Goal: Task Accomplishment & Management: Complete application form

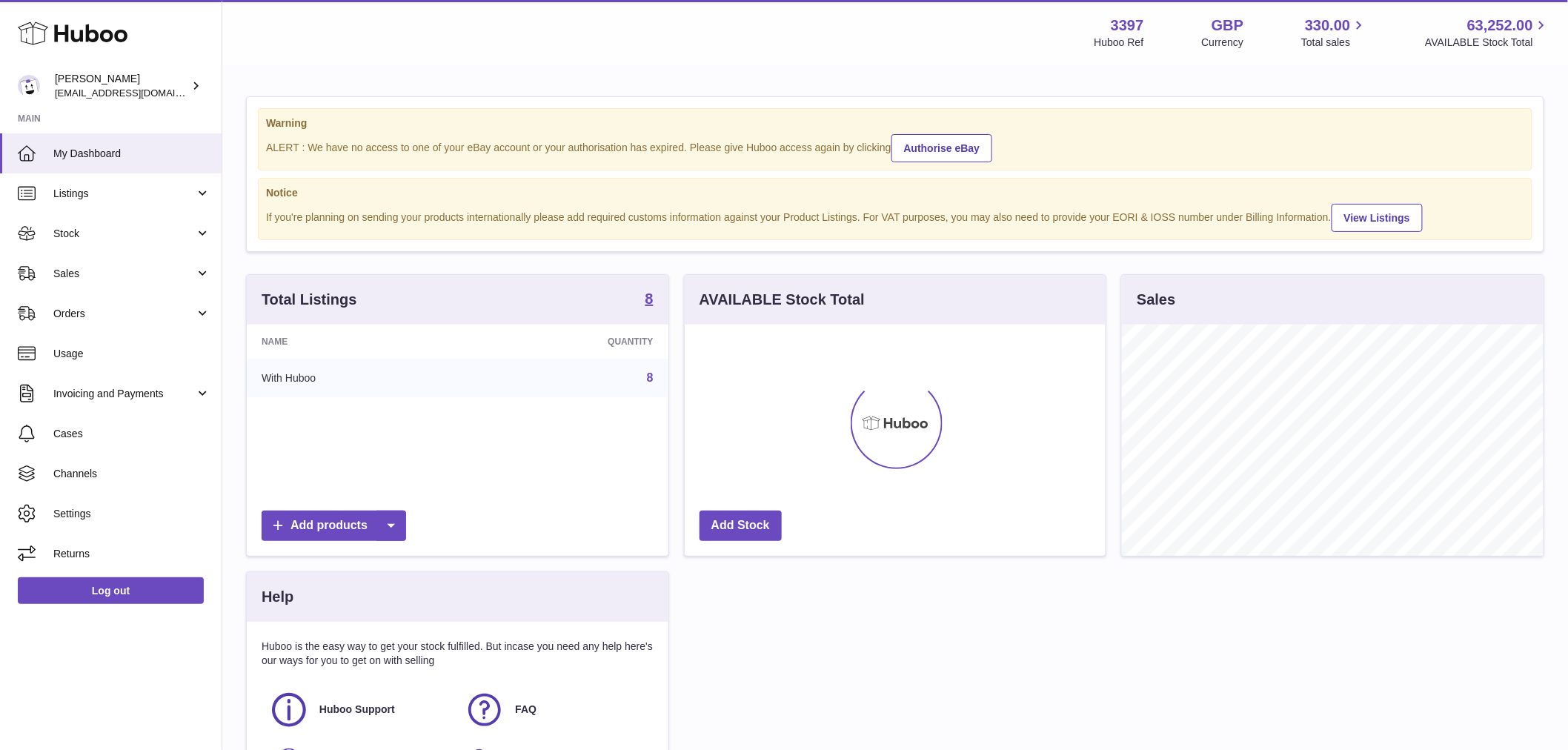
scroll to position [231, 421]
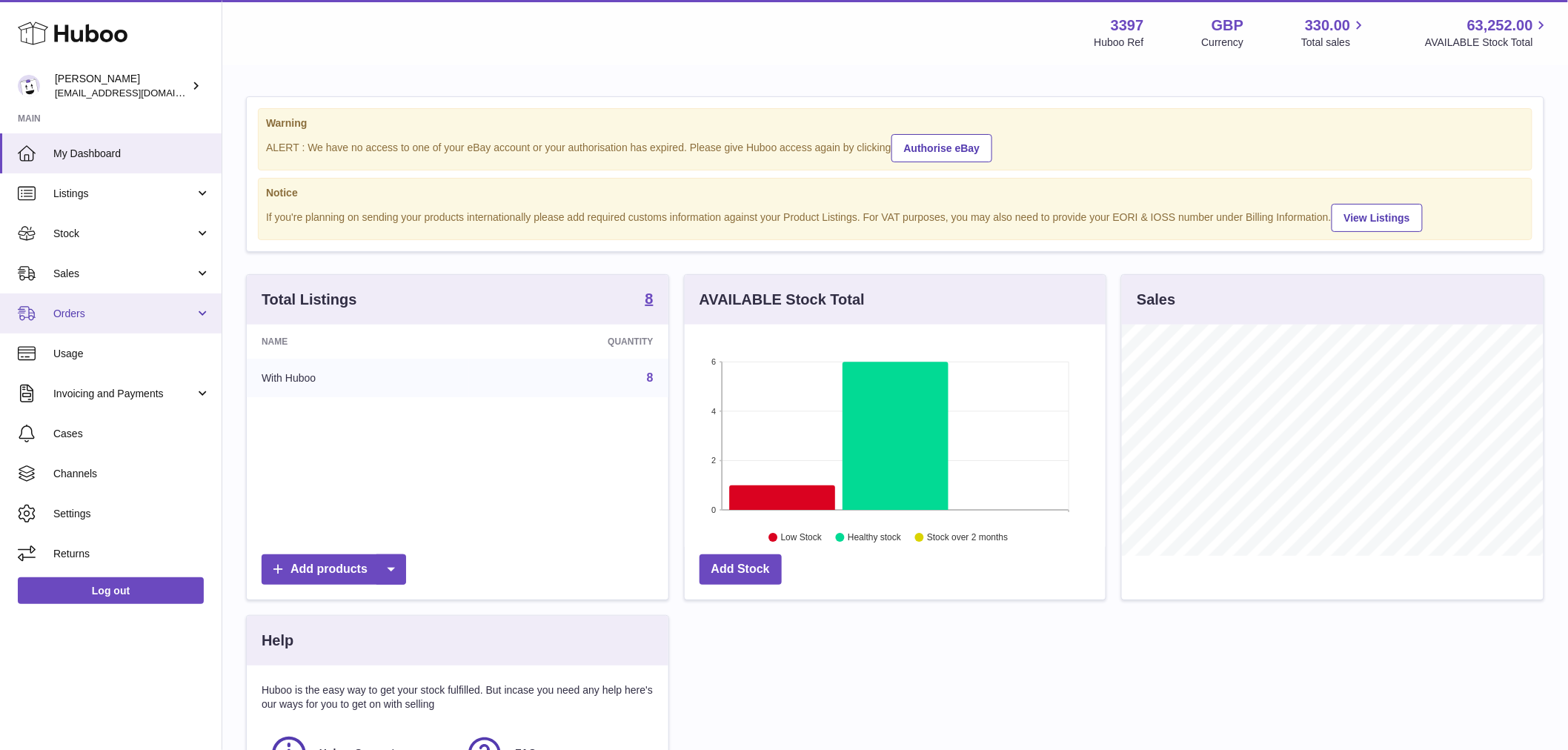
click at [121, 318] on span "Orders" at bounding box center [124, 313] width 142 height 14
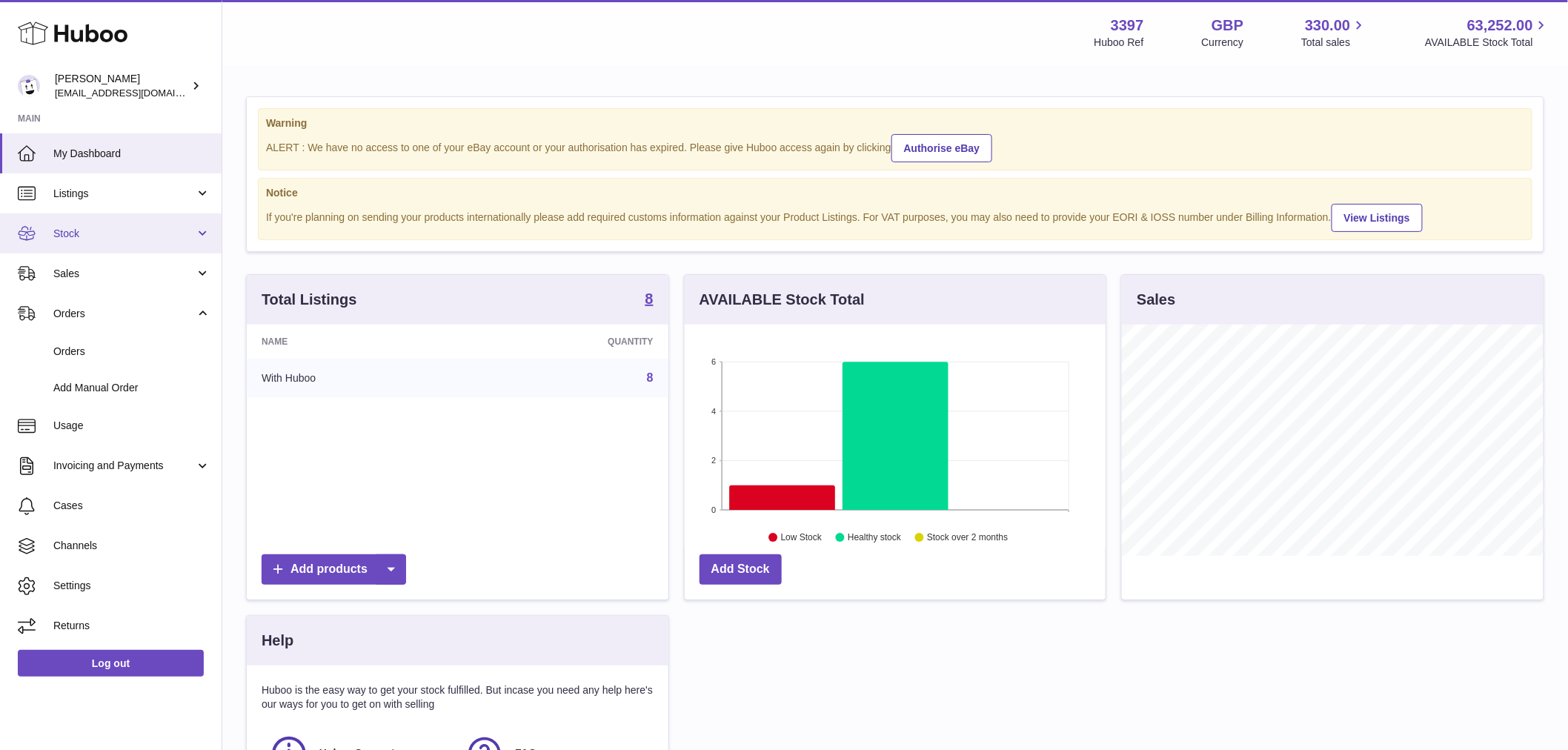
click at [124, 223] on link "Stock" at bounding box center [110, 233] width 221 height 40
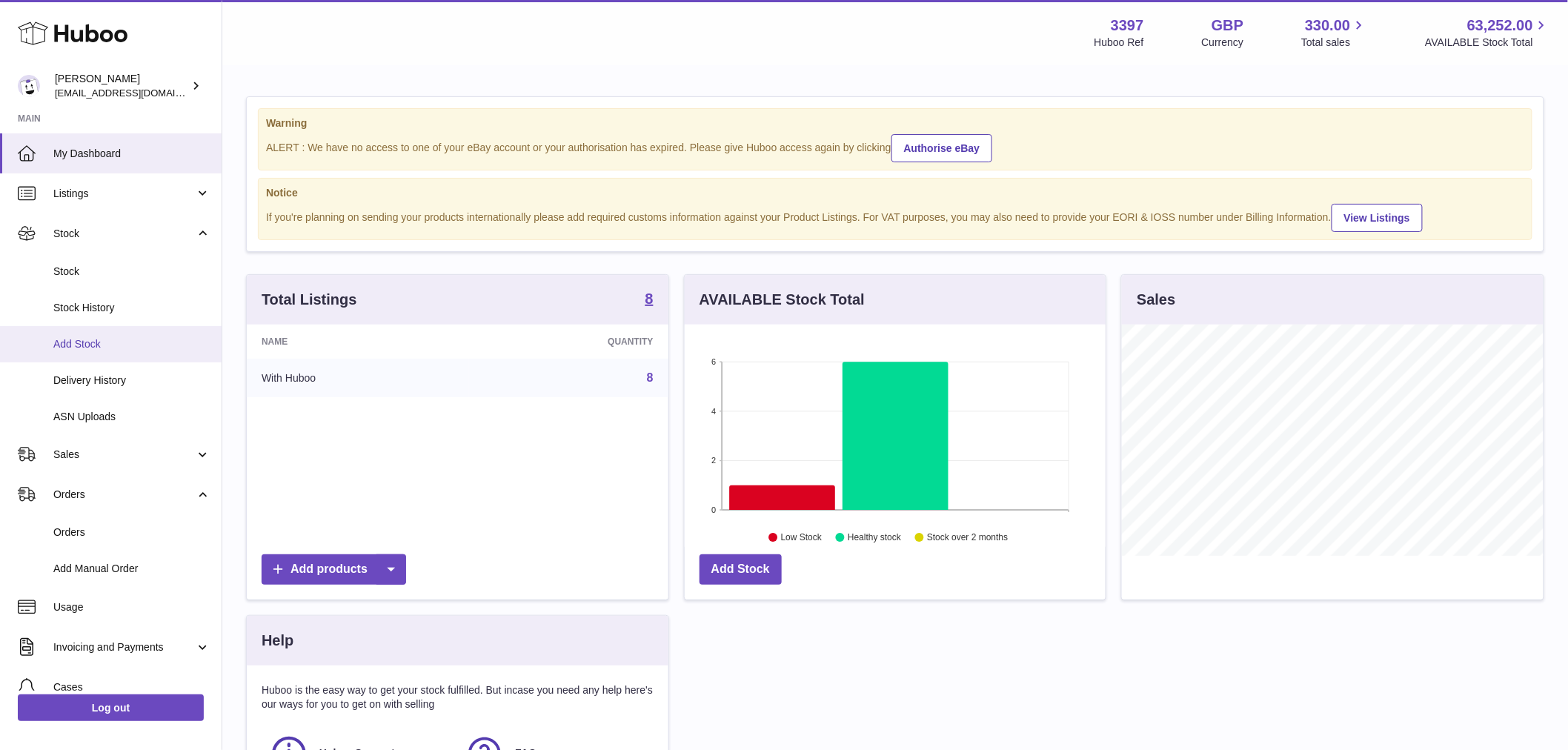
click at [108, 352] on link "Add Stock" at bounding box center [110, 344] width 221 height 37
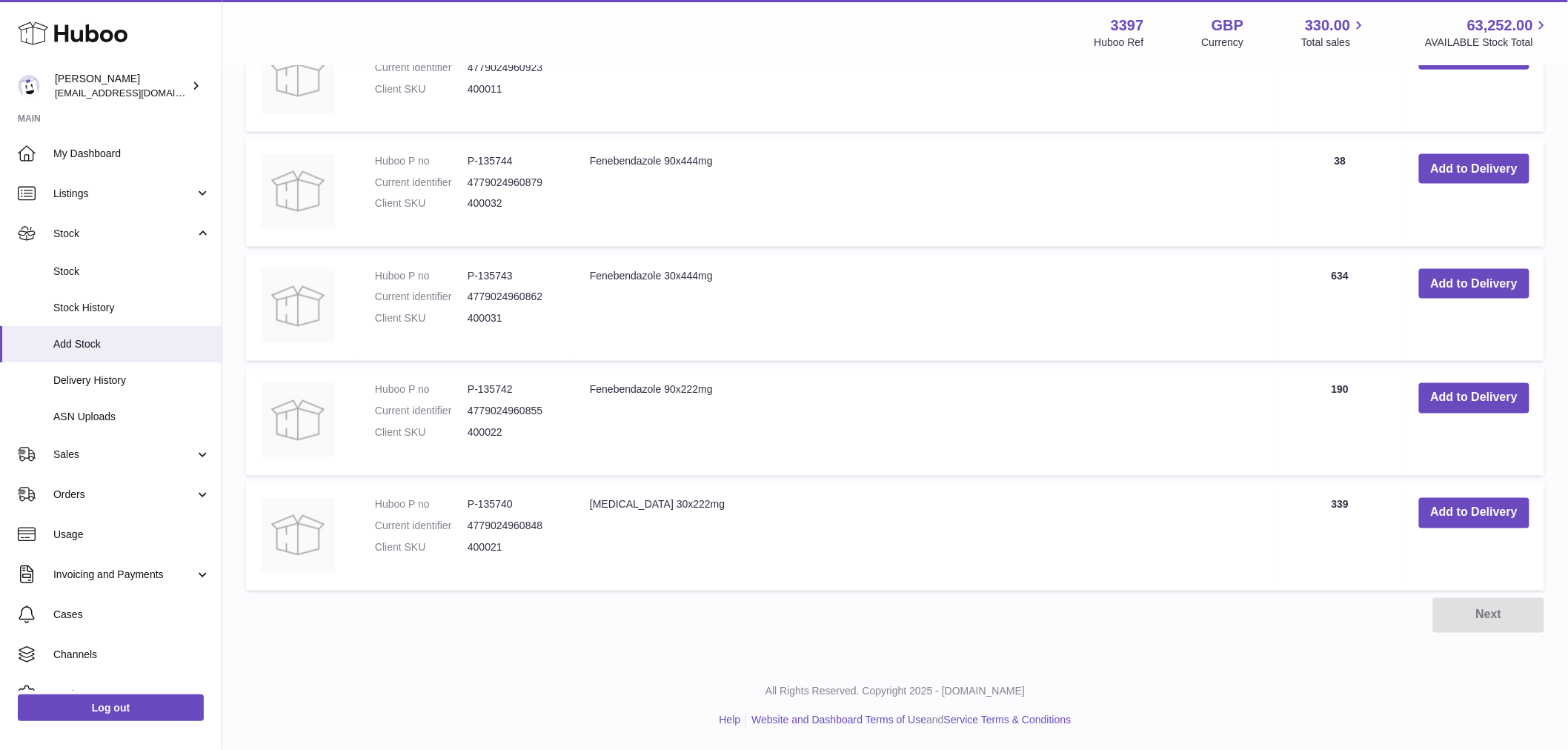
scroll to position [716, 0]
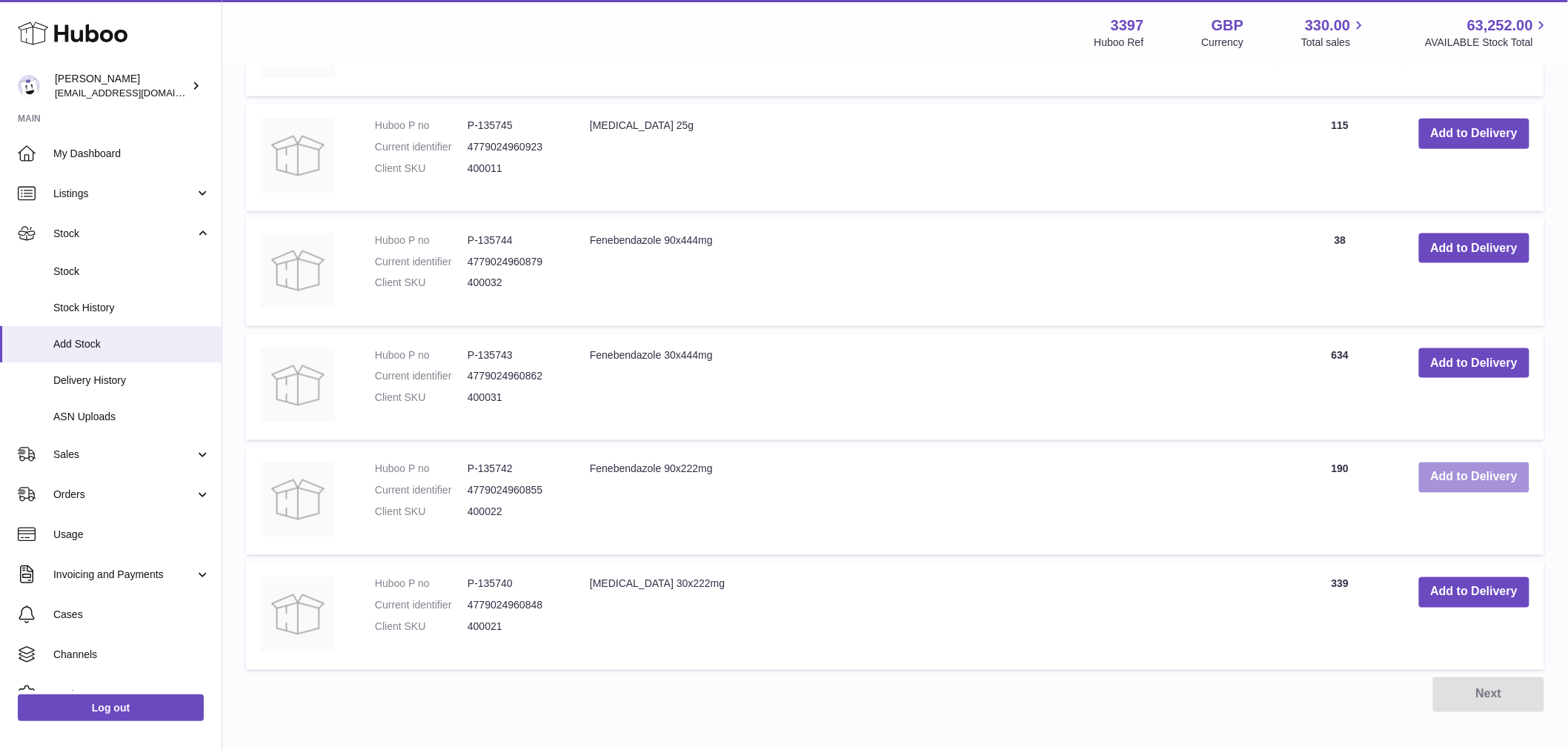
click at [1462, 476] on button "Add to Delivery" at bounding box center [1474, 477] width 110 height 31
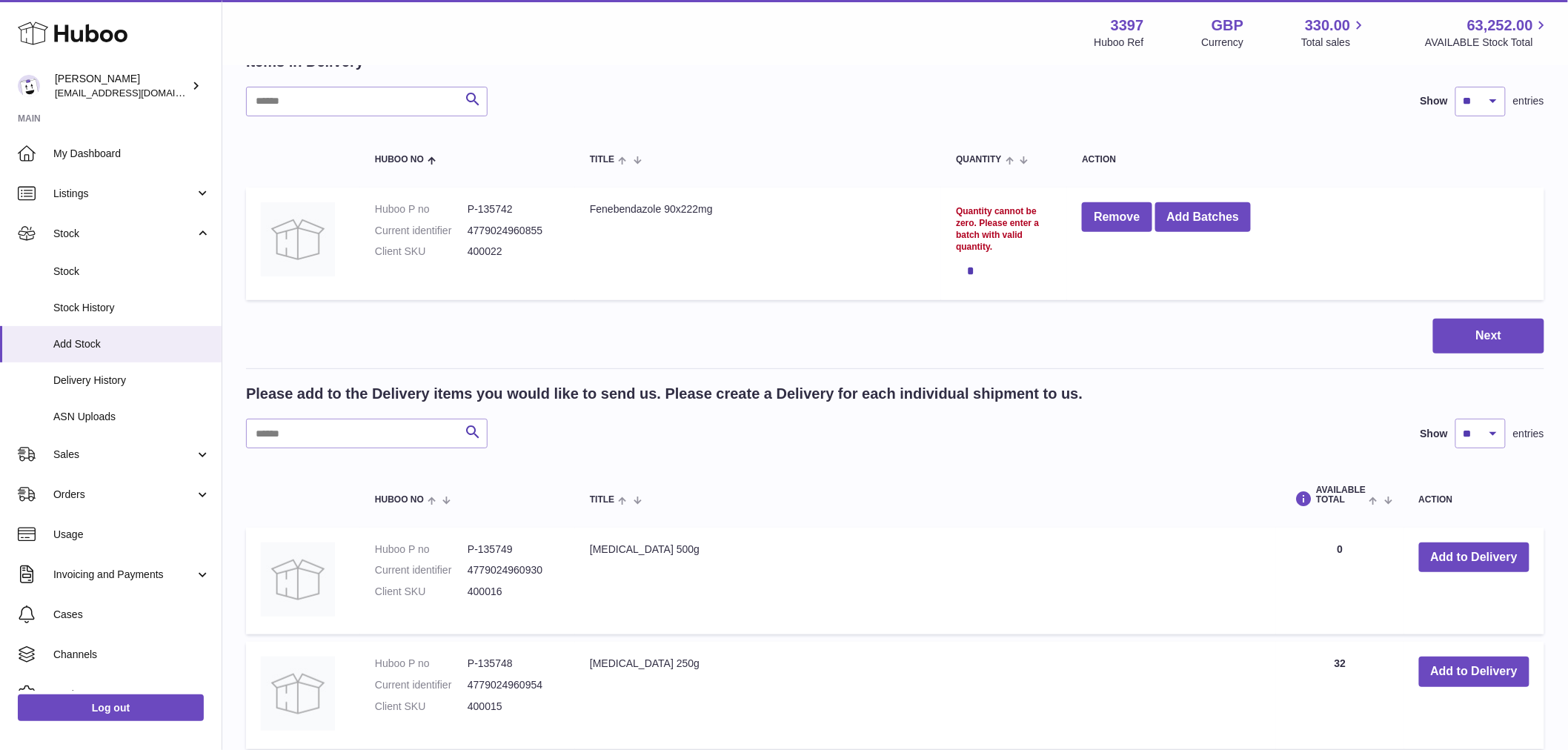
scroll to position [0, 0]
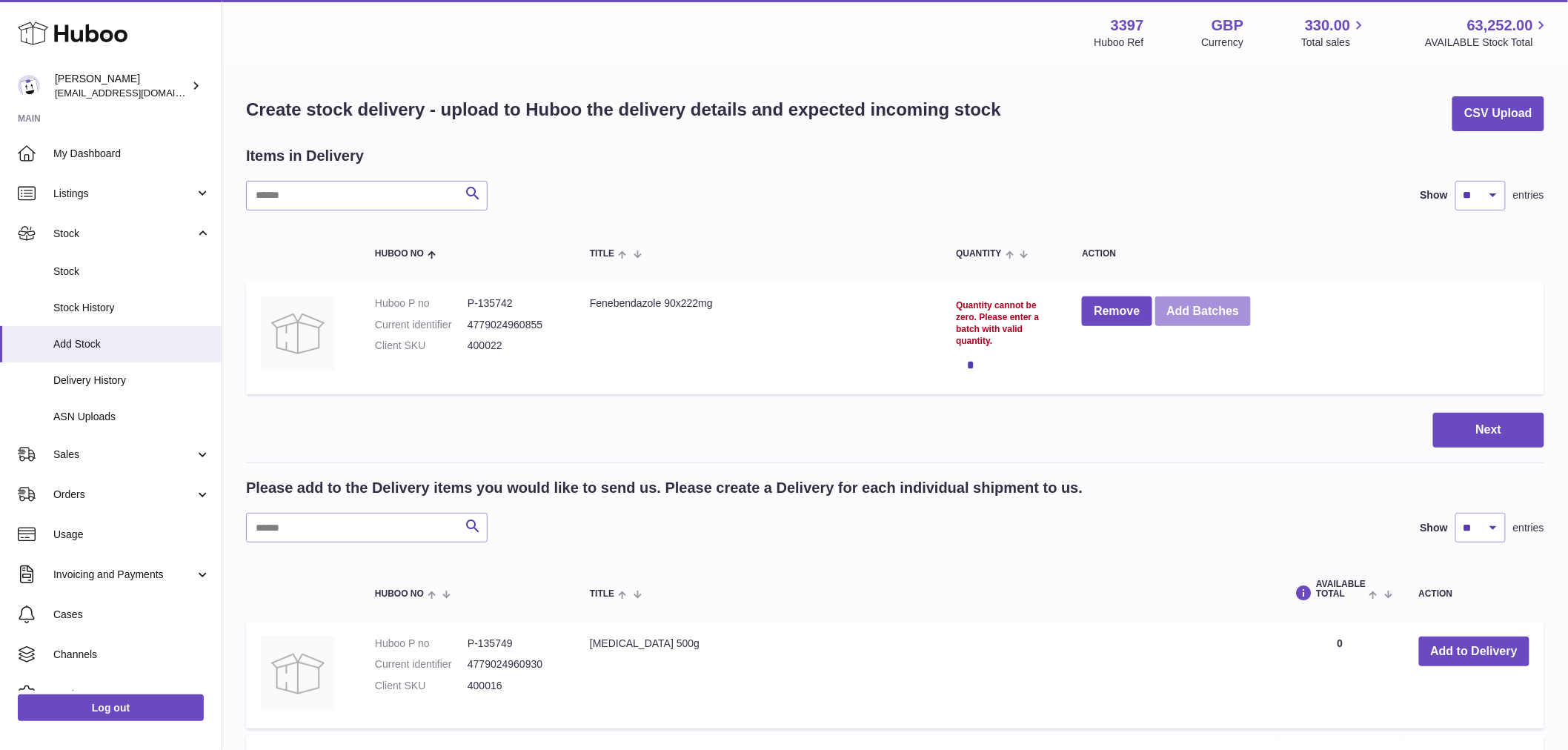
click at [1224, 317] on button "Add Batches" at bounding box center [1203, 312] width 96 height 31
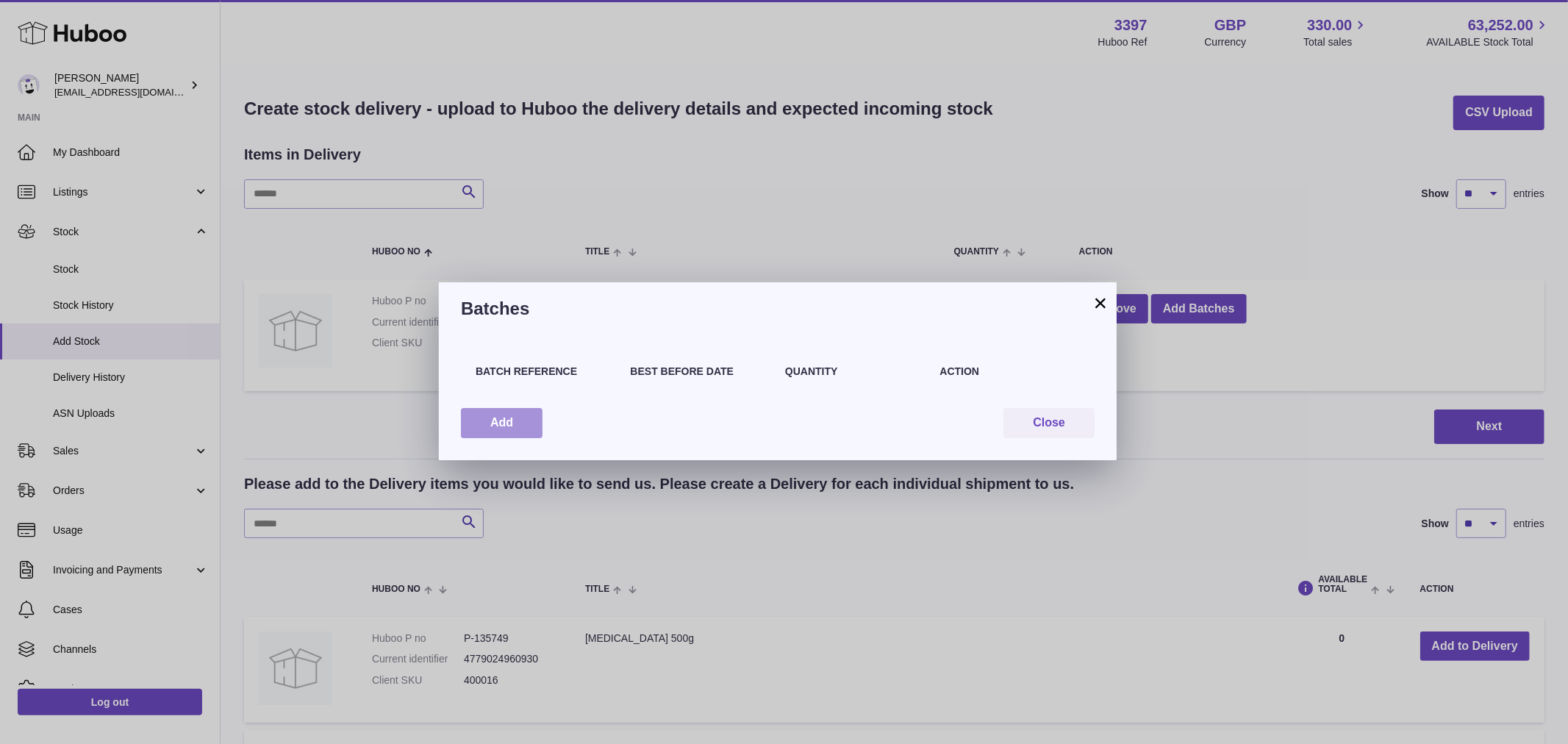
click at [516, 427] on button "Add" at bounding box center [501, 423] width 82 height 31
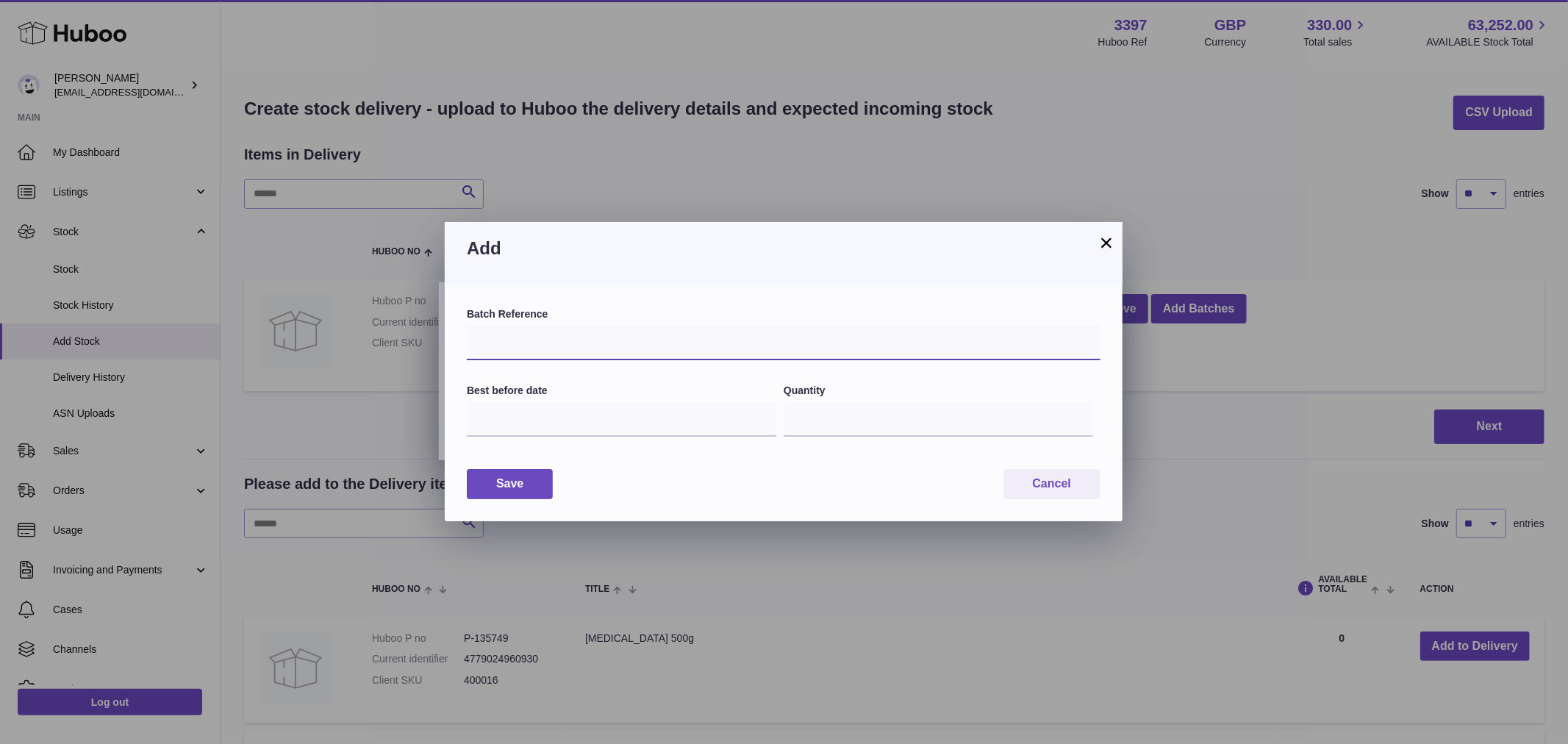
click at [568, 336] on input "text" at bounding box center [784, 342] width 634 height 35
click at [502, 413] on input "text" at bounding box center [621, 419] width 309 height 35
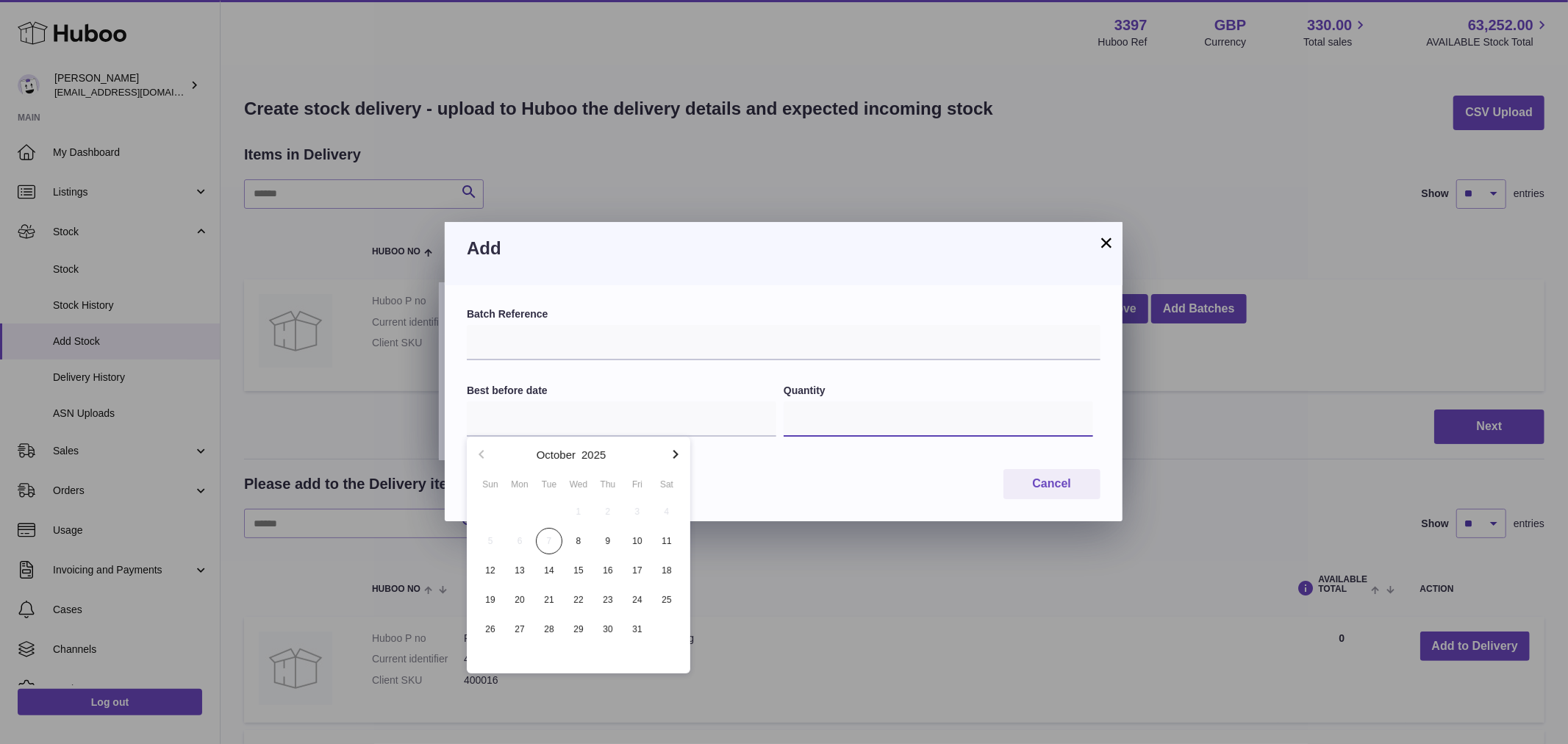
click at [894, 425] on input "*" at bounding box center [938, 419] width 309 height 35
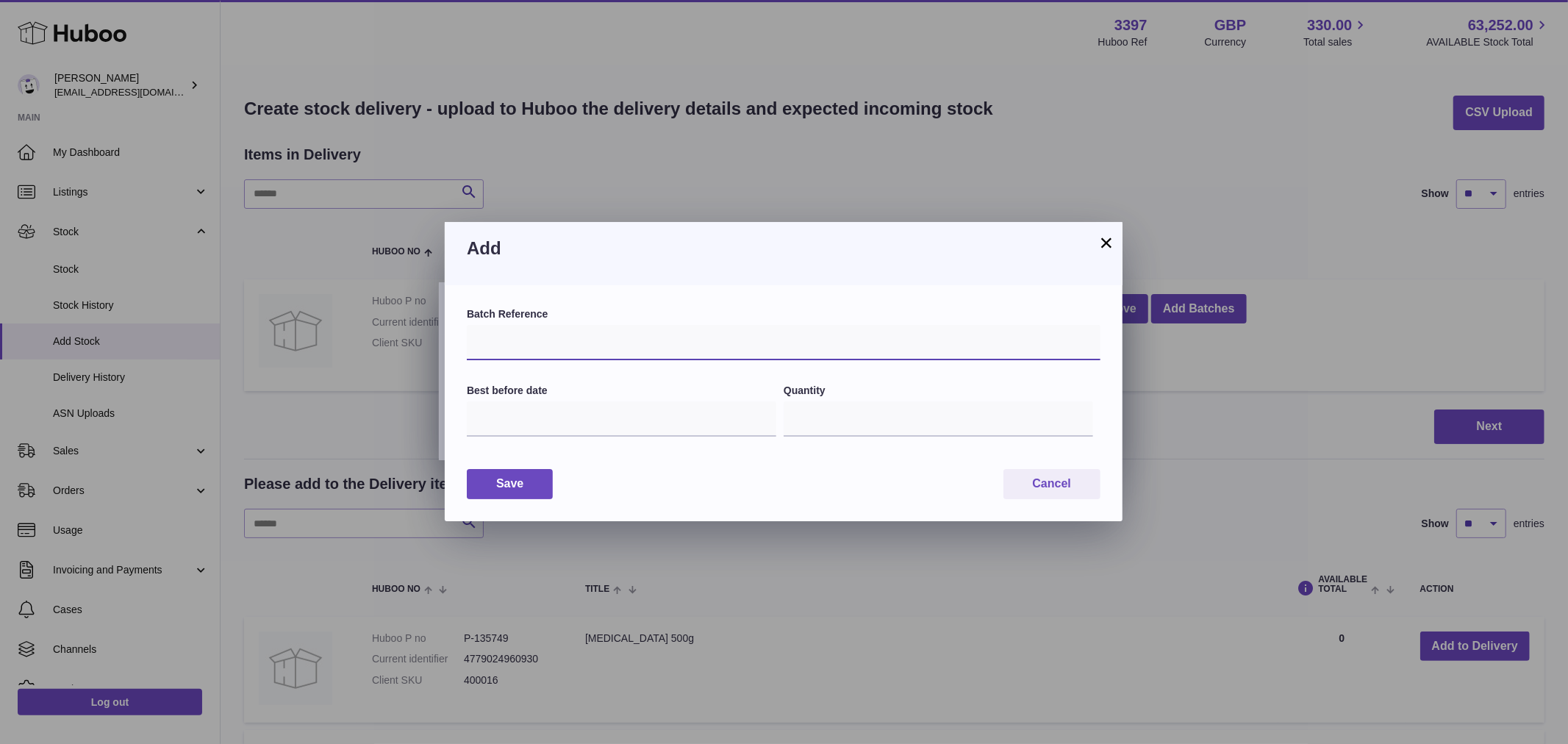
click at [594, 342] on input "text" at bounding box center [784, 342] width 634 height 35
type input "*********"
click at [580, 432] on input "text" at bounding box center [621, 419] width 309 height 35
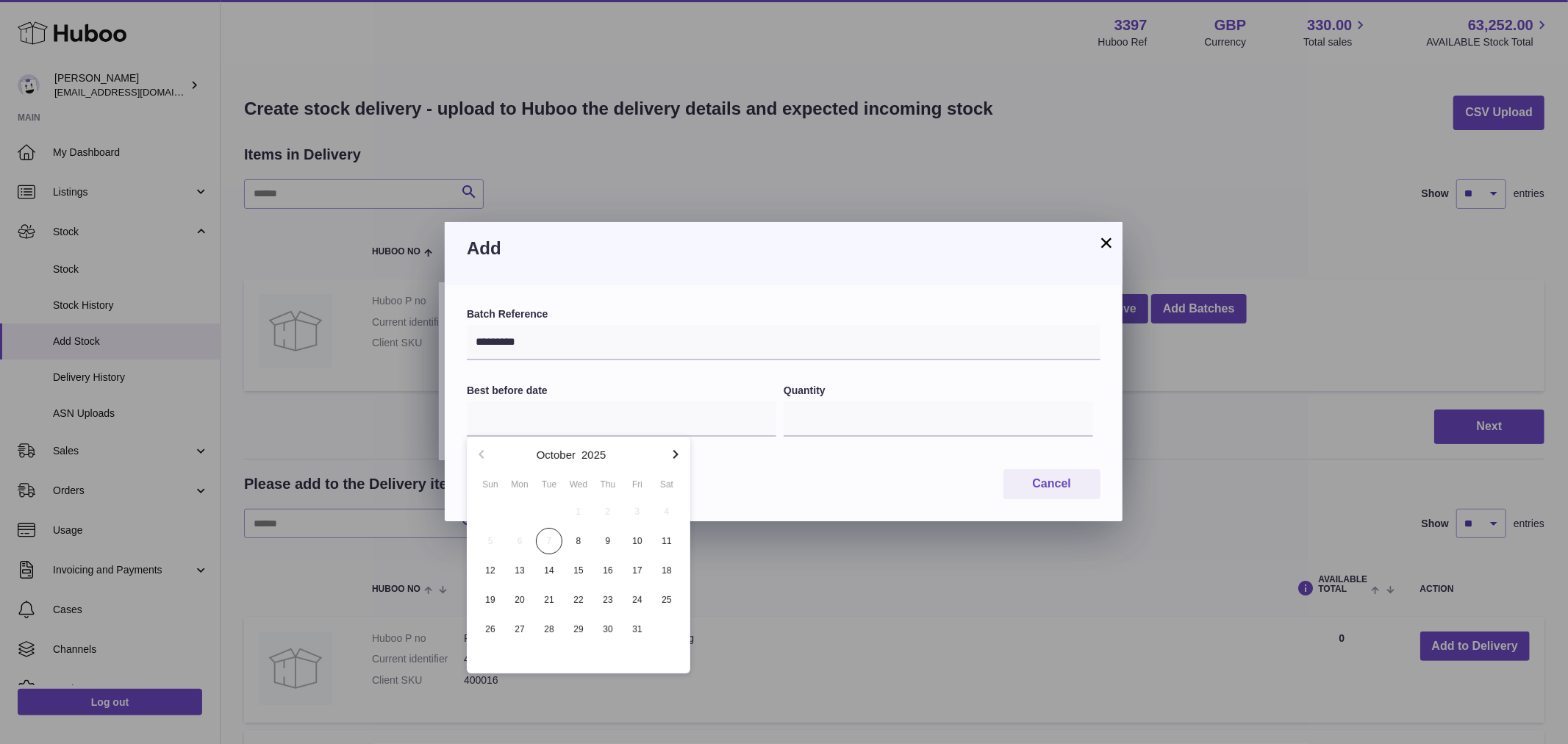
click at [686, 454] on button "button" at bounding box center [675, 455] width 30 height 35
click at [673, 458] on icon "button" at bounding box center [675, 454] width 5 height 9
click at [674, 458] on icon "button" at bounding box center [675, 454] width 5 height 9
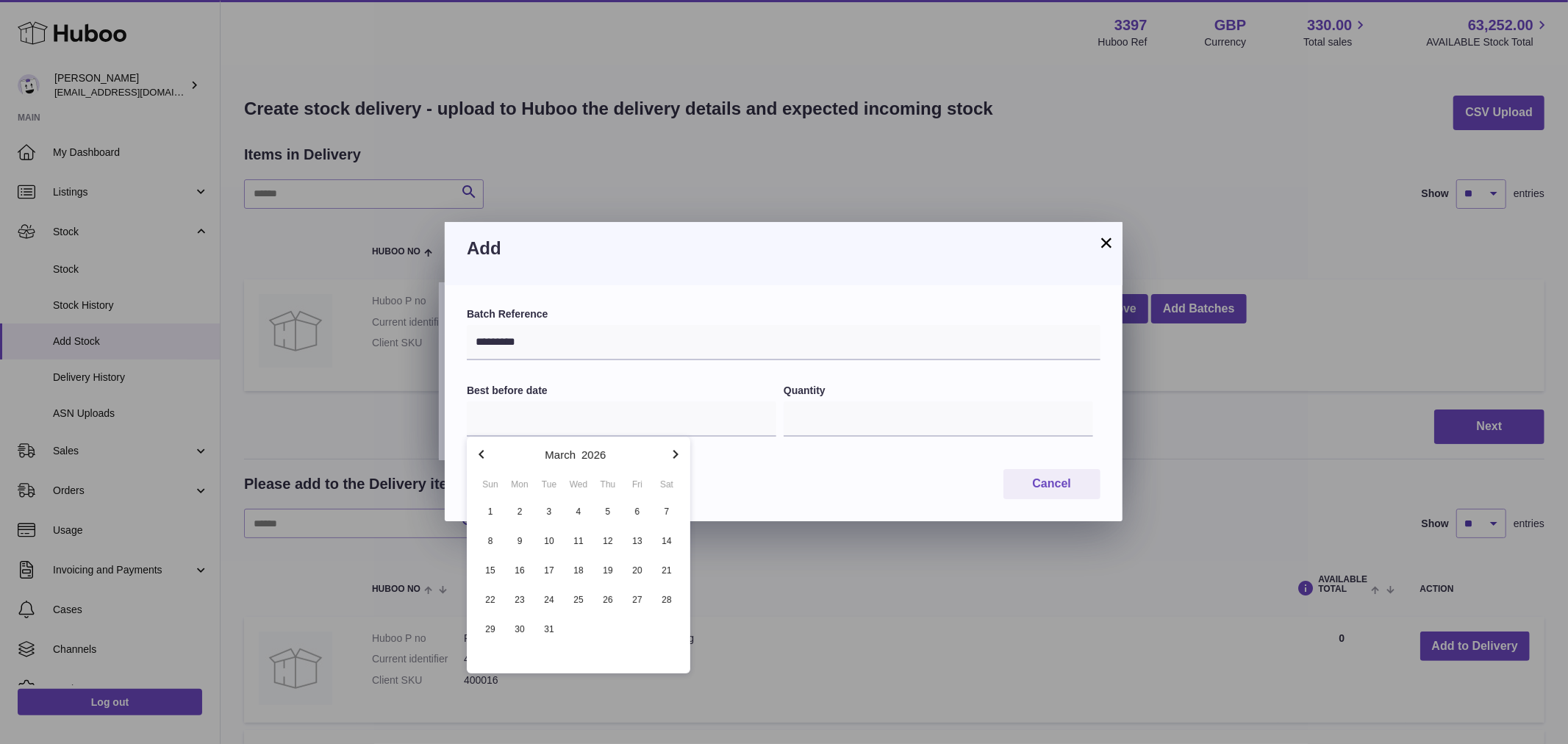
click at [674, 458] on icon "button" at bounding box center [675, 454] width 5 height 9
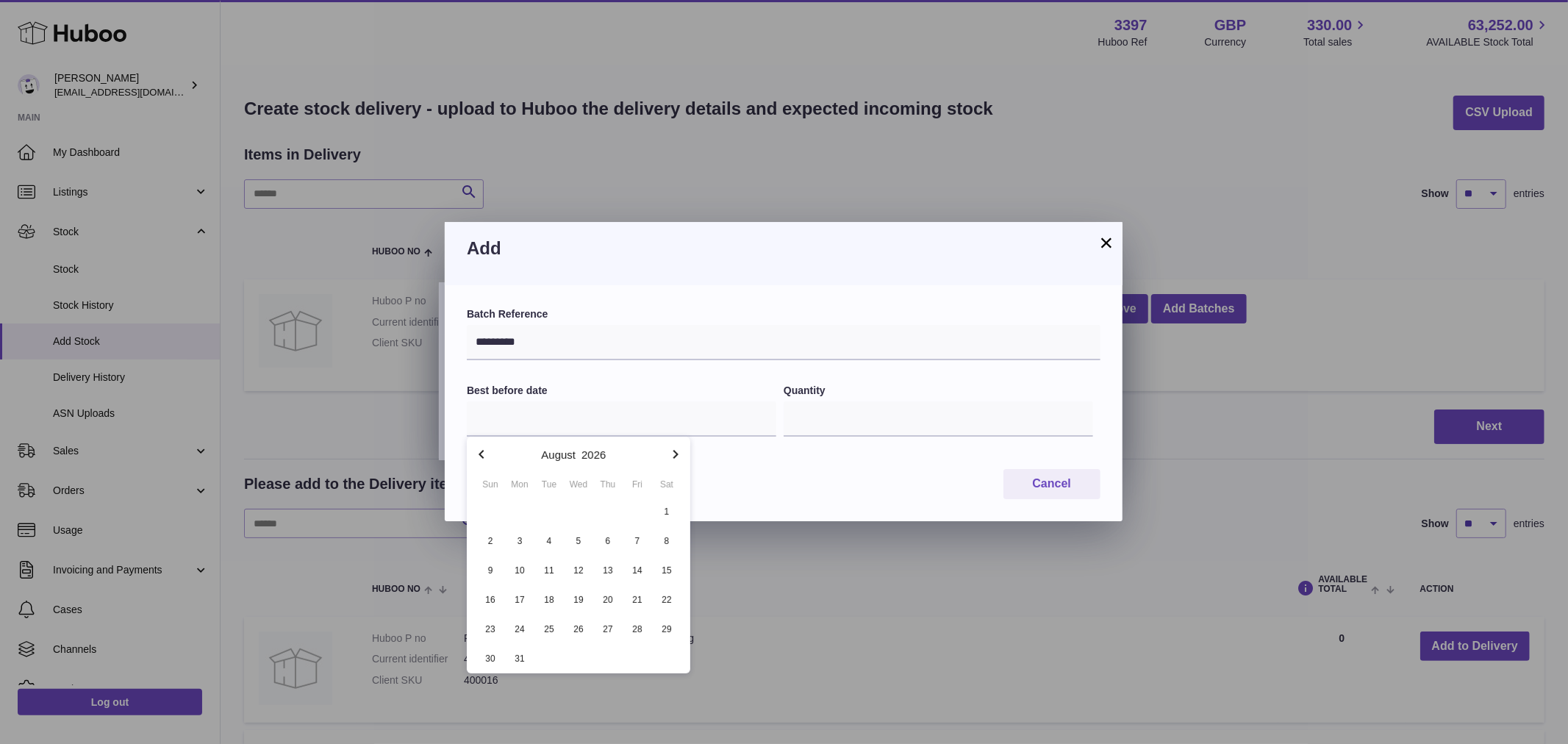
click at [674, 458] on icon "button" at bounding box center [675, 454] width 5 height 9
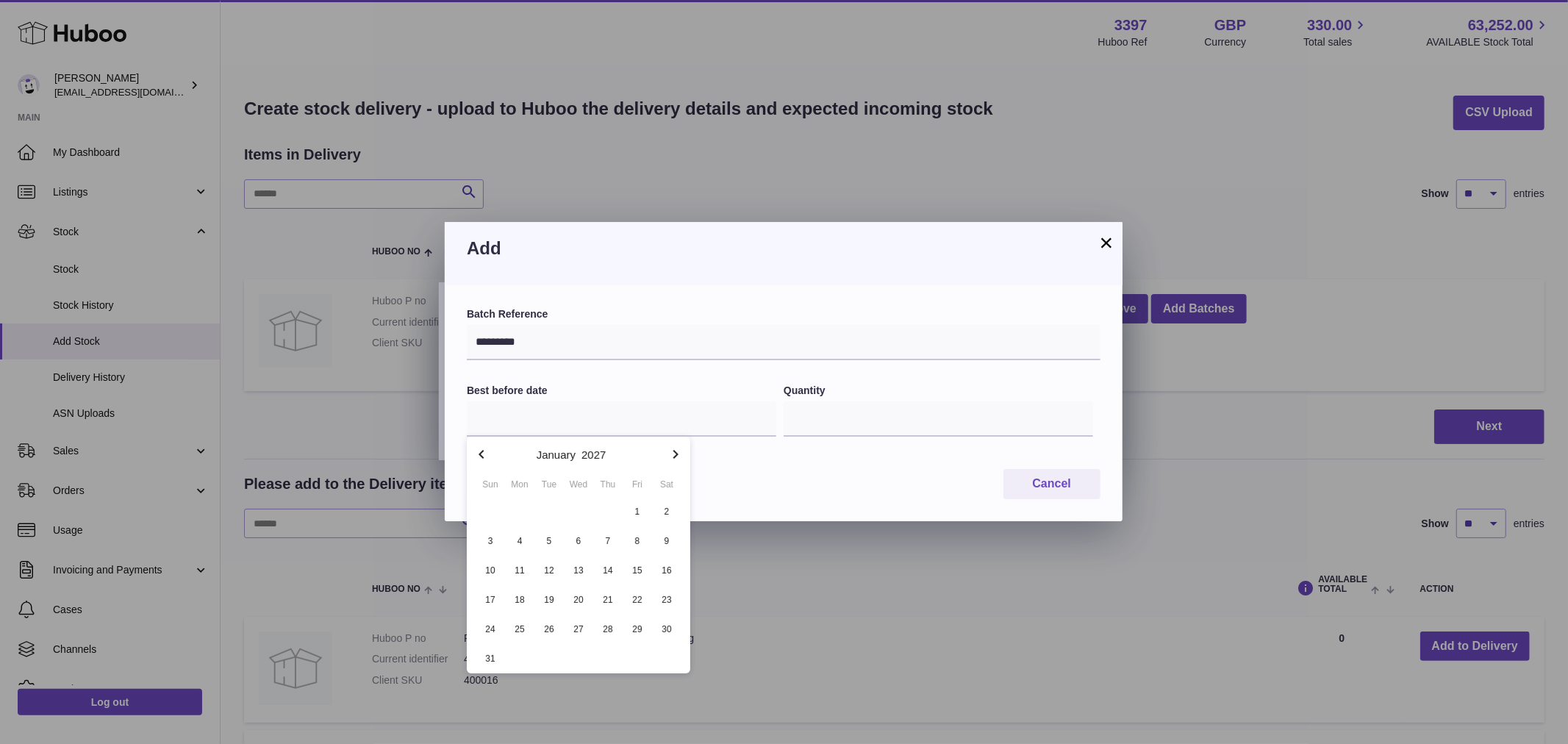
click at [674, 458] on icon "button" at bounding box center [675, 454] width 5 height 9
click at [488, 452] on icon "button" at bounding box center [481, 455] width 18 height 18
click at [680, 454] on icon "button" at bounding box center [675, 455] width 18 height 18
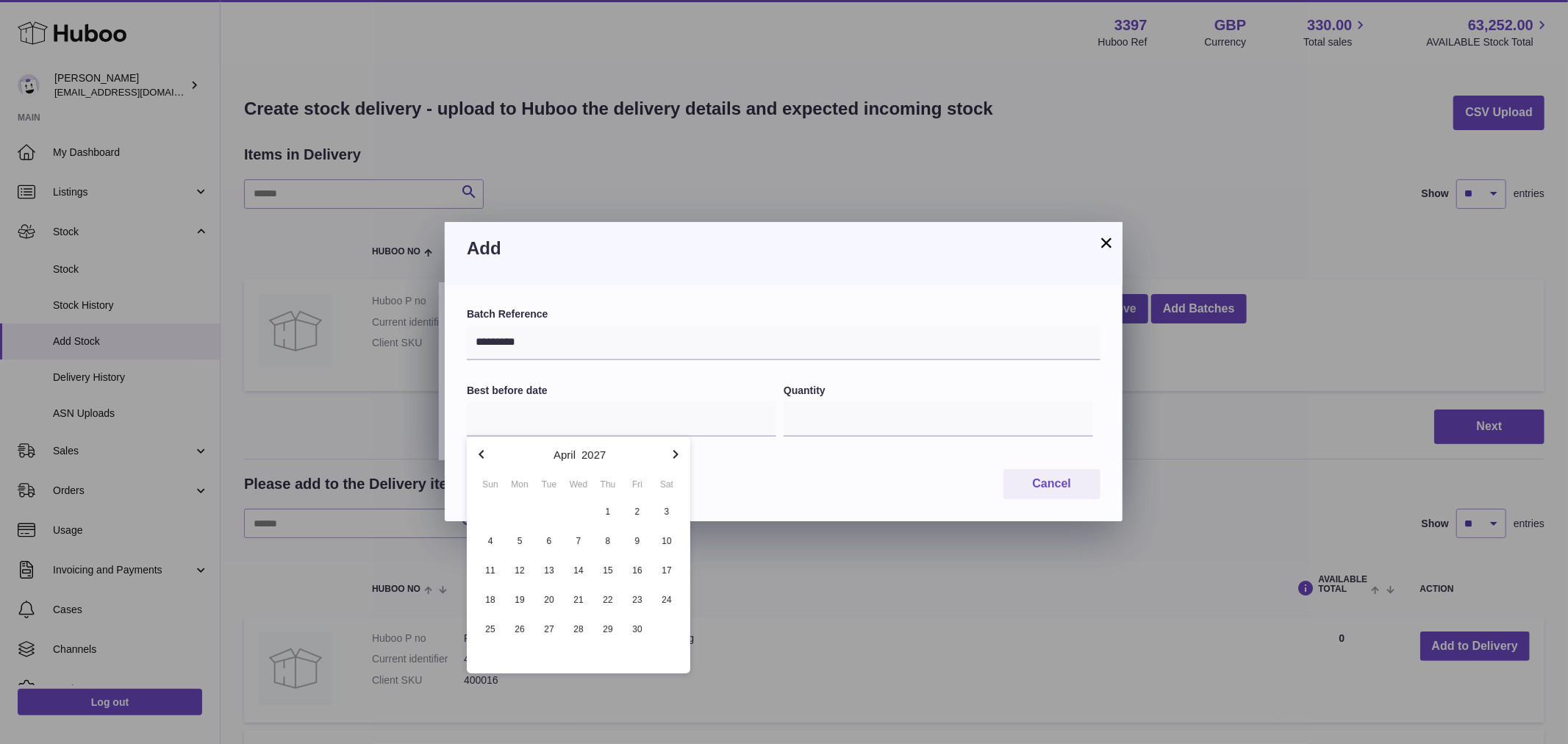
click at [680, 454] on icon "button" at bounding box center [675, 455] width 18 height 18
click at [552, 510] on span "1" at bounding box center [549, 511] width 27 height 27
type input "**********"
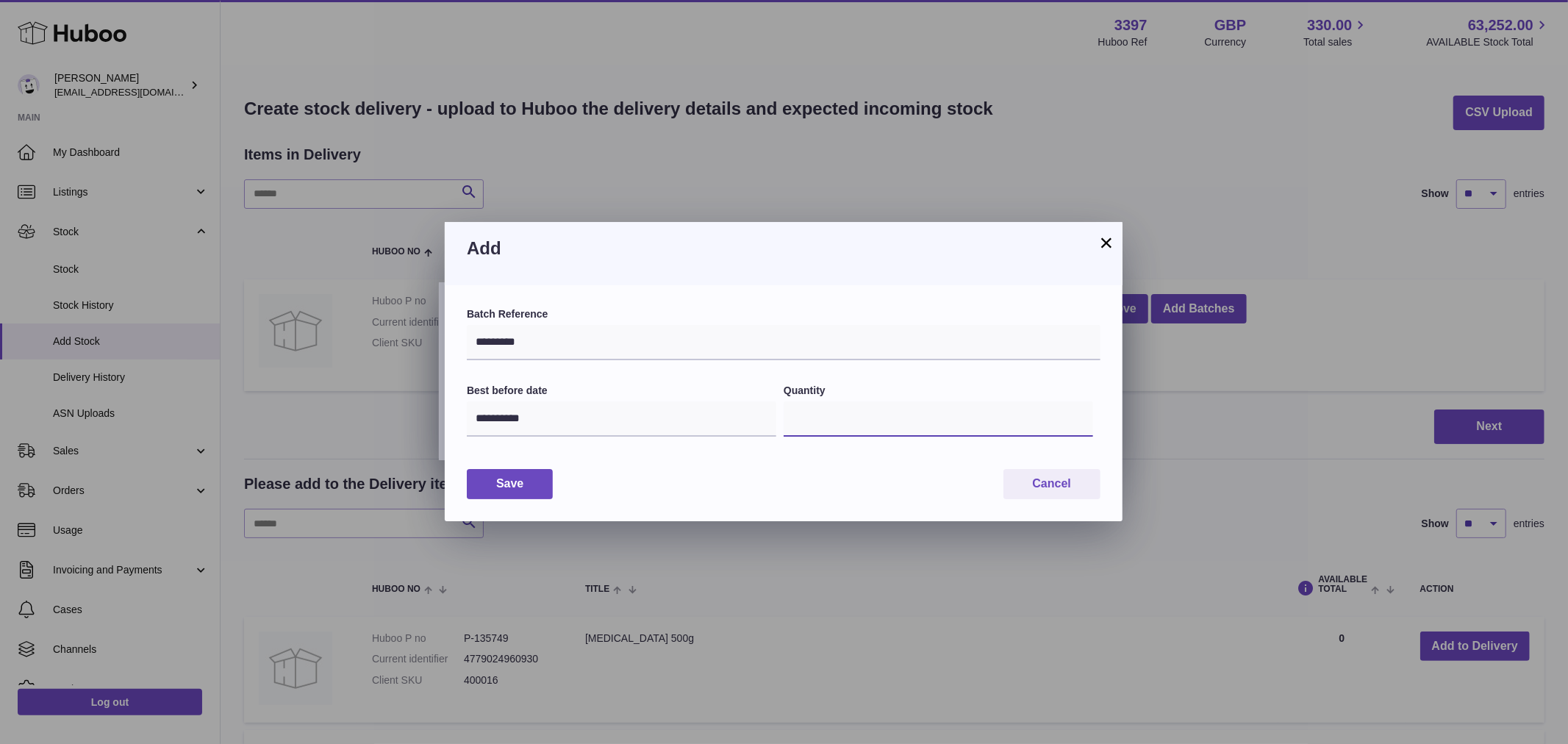
click at [829, 422] on input "*" at bounding box center [938, 419] width 309 height 35
drag, startPoint x: 461, startPoint y: 339, endPoint x: 535, endPoint y: 344, distance: 74.2
click at [515, 341] on div "**********" at bounding box center [784, 403] width 678 height 236
drag, startPoint x: 535, startPoint y: 344, endPoint x: 432, endPoint y: 341, distance: 103.0
click at [432, 341] on div "**********" at bounding box center [784, 372] width 1568 height 744
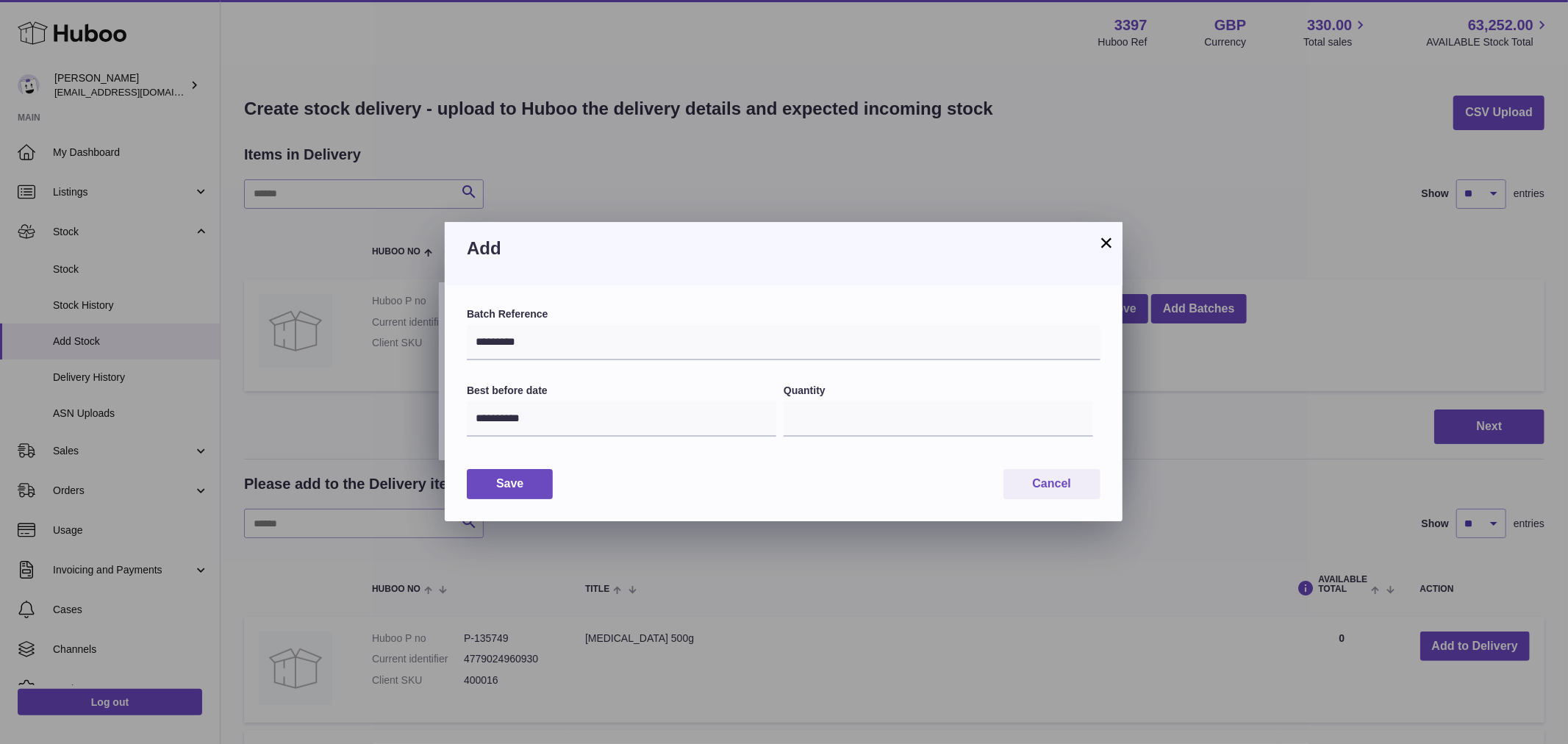
click at [665, 469] on div "Save Cancel" at bounding box center [784, 484] width 634 height 31
click at [821, 423] on input "*" at bounding box center [938, 419] width 309 height 35
type input "***"
click at [531, 485] on button "Save" at bounding box center [509, 484] width 86 height 31
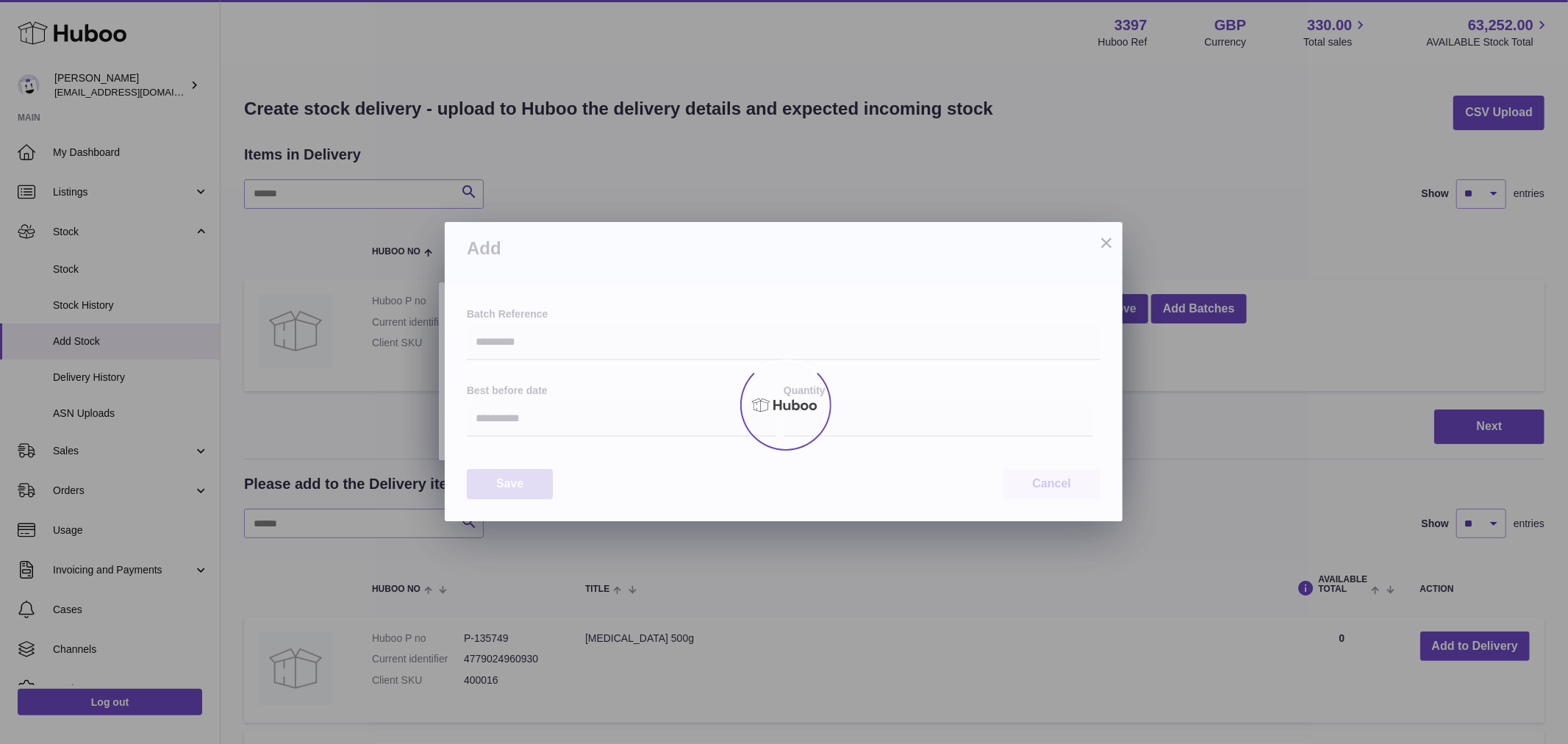
type input "***"
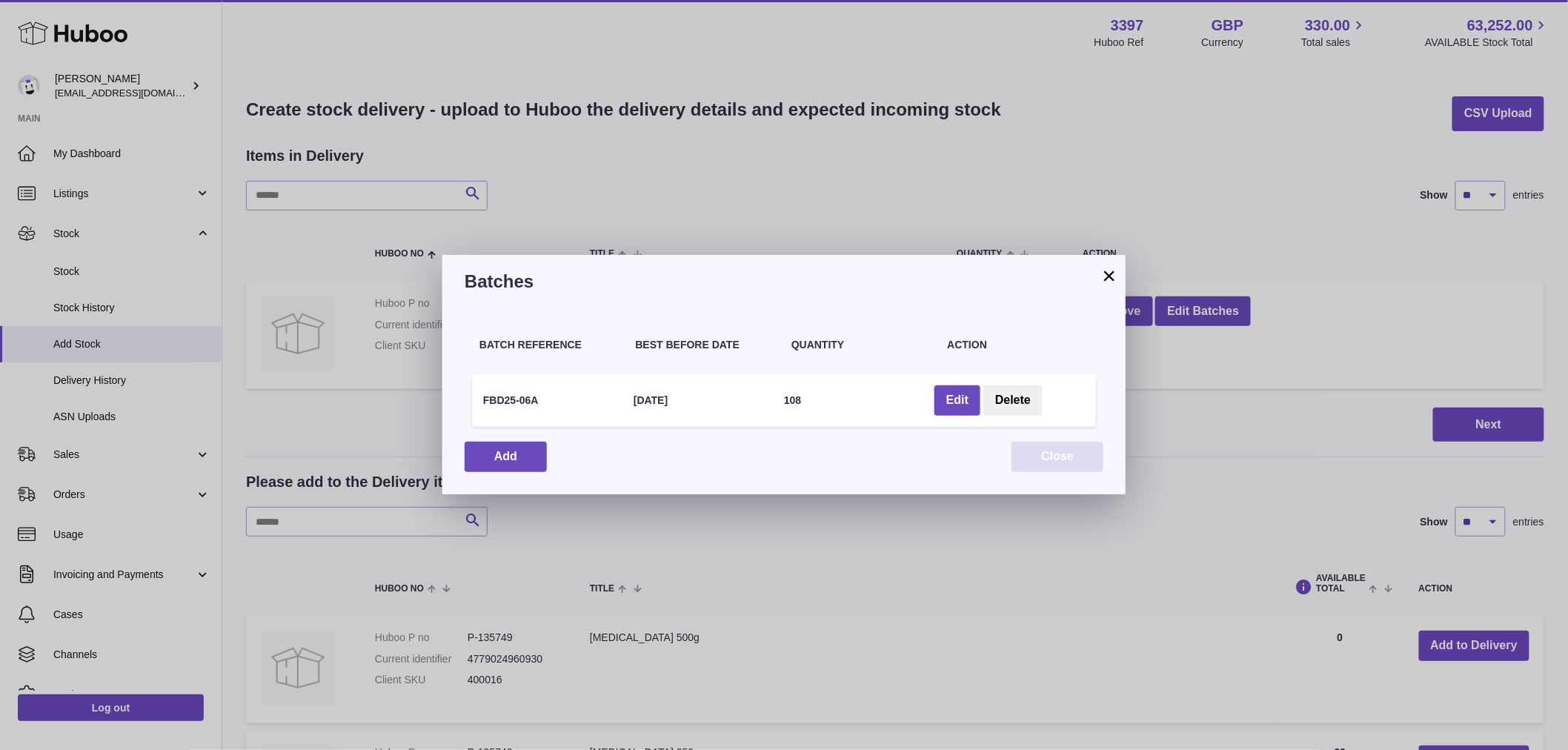
click at [1074, 453] on button "Close" at bounding box center [1058, 456] width 92 height 31
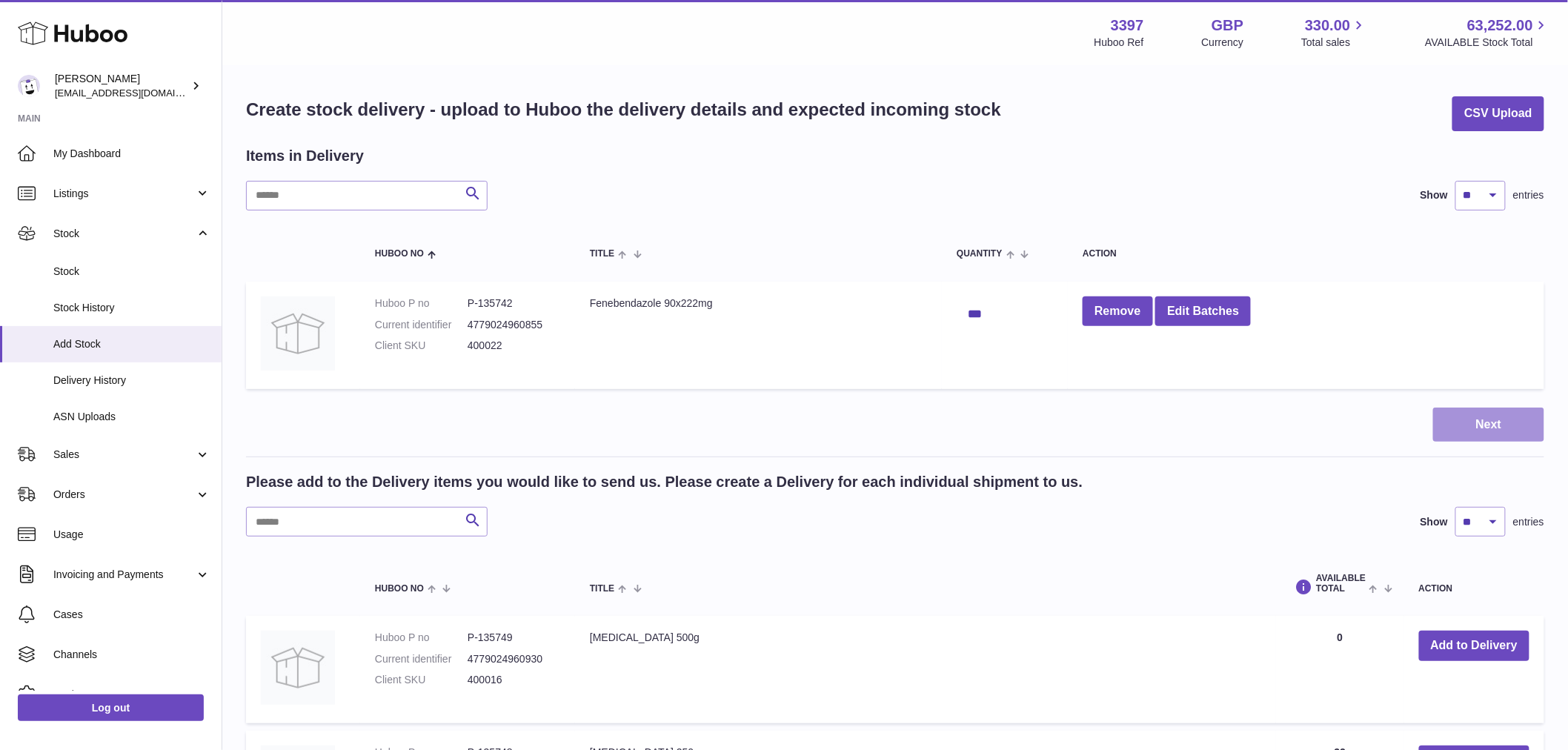
click at [1502, 423] on button "Next" at bounding box center [1490, 425] width 111 height 35
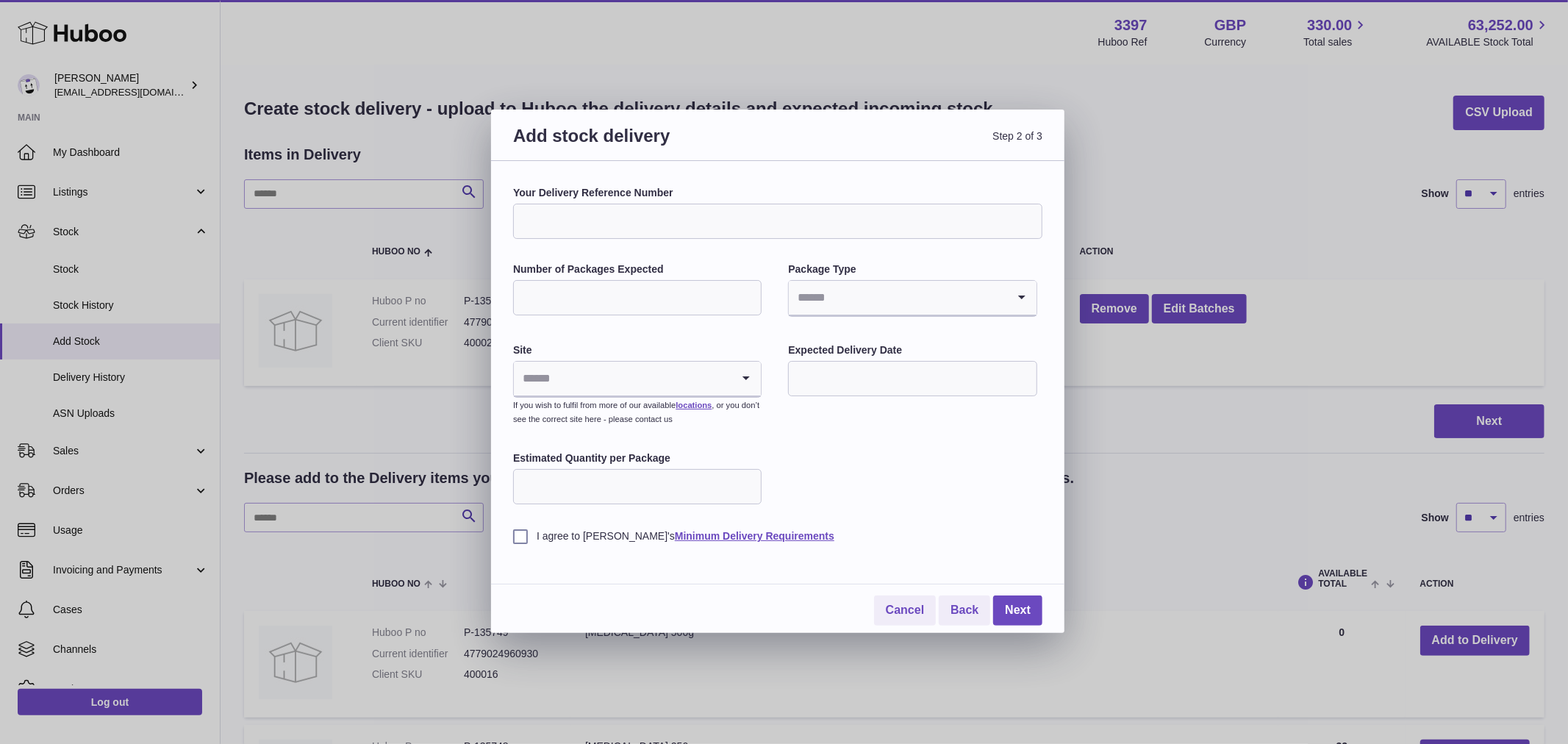
click at [705, 220] on input "Your Delivery Reference Number" at bounding box center [778, 221] width 530 height 35
click at [571, 223] on input "**********" at bounding box center [778, 221] width 530 height 35
type input "**********"
click at [640, 295] on input "Number of Packages Expected" at bounding box center [637, 298] width 248 height 35
type input "*"
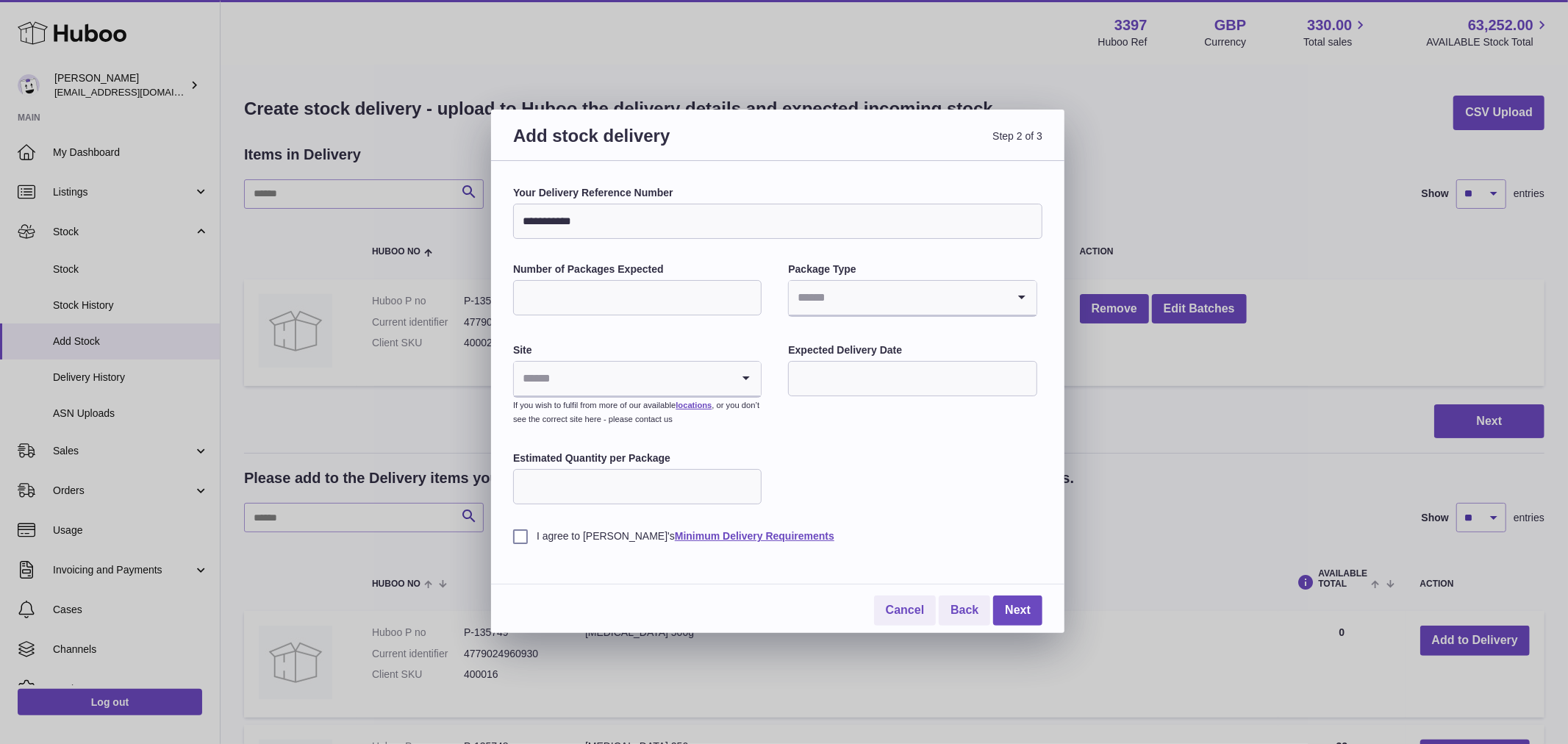
click at [900, 275] on label "Package Type" at bounding box center [912, 270] width 248 height 14
click at [900, 289] on input "Search for option" at bounding box center [897, 297] width 218 height 33
click at [835, 388] on li "Boxes" at bounding box center [911, 397] width 245 height 30
click at [687, 377] on input "Search for option" at bounding box center [622, 378] width 218 height 33
click at [690, 417] on li "🇬🇧 | Unit 2 More Plus Central Park" at bounding box center [637, 418] width 245 height 30
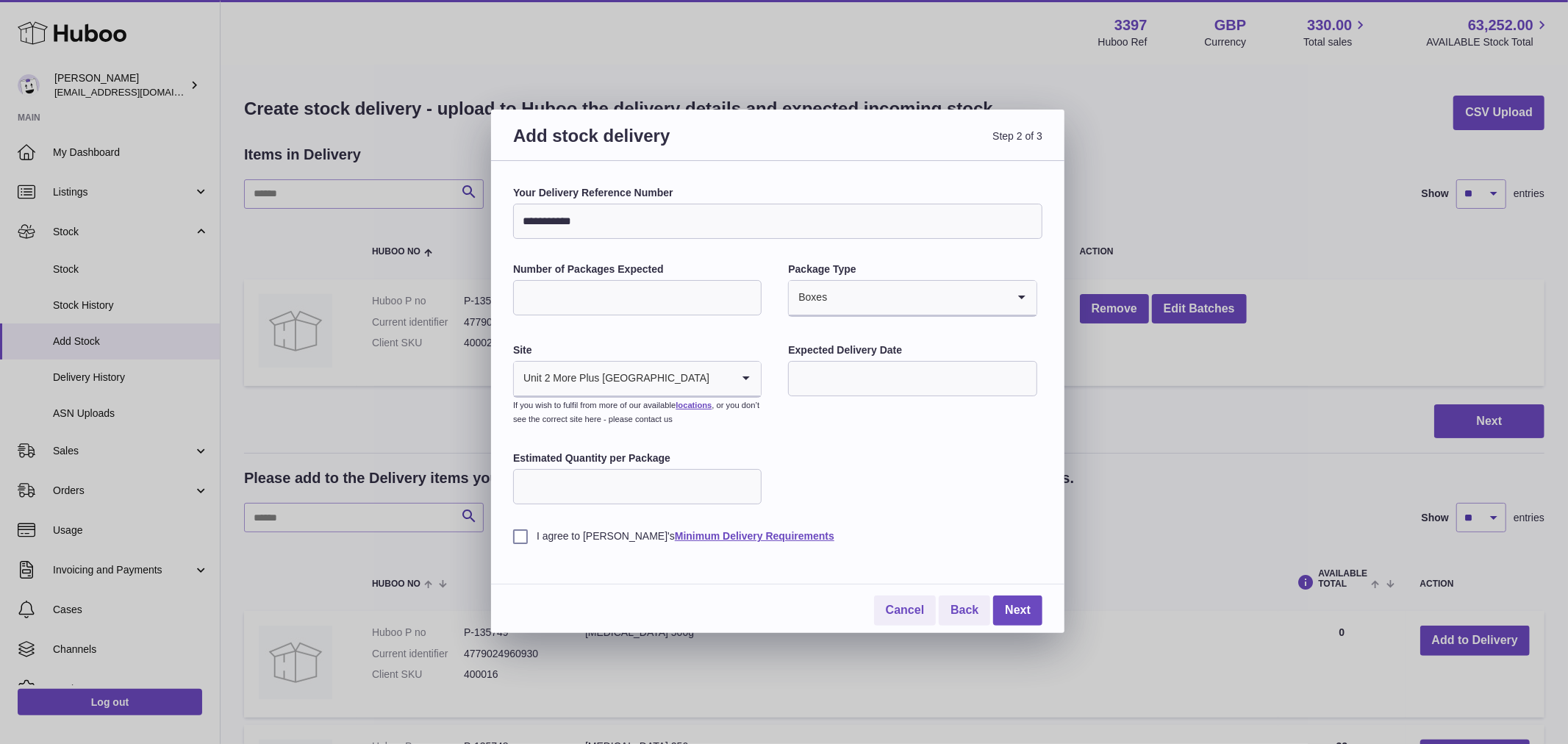
click at [886, 390] on input "text" at bounding box center [912, 379] width 248 height 35
click at [931, 496] on span "10" at bounding box center [929, 500] width 27 height 27
type input "**********"
click at [662, 486] on input "Estimated Quantity per Package" at bounding box center [637, 487] width 248 height 35
type input "***"
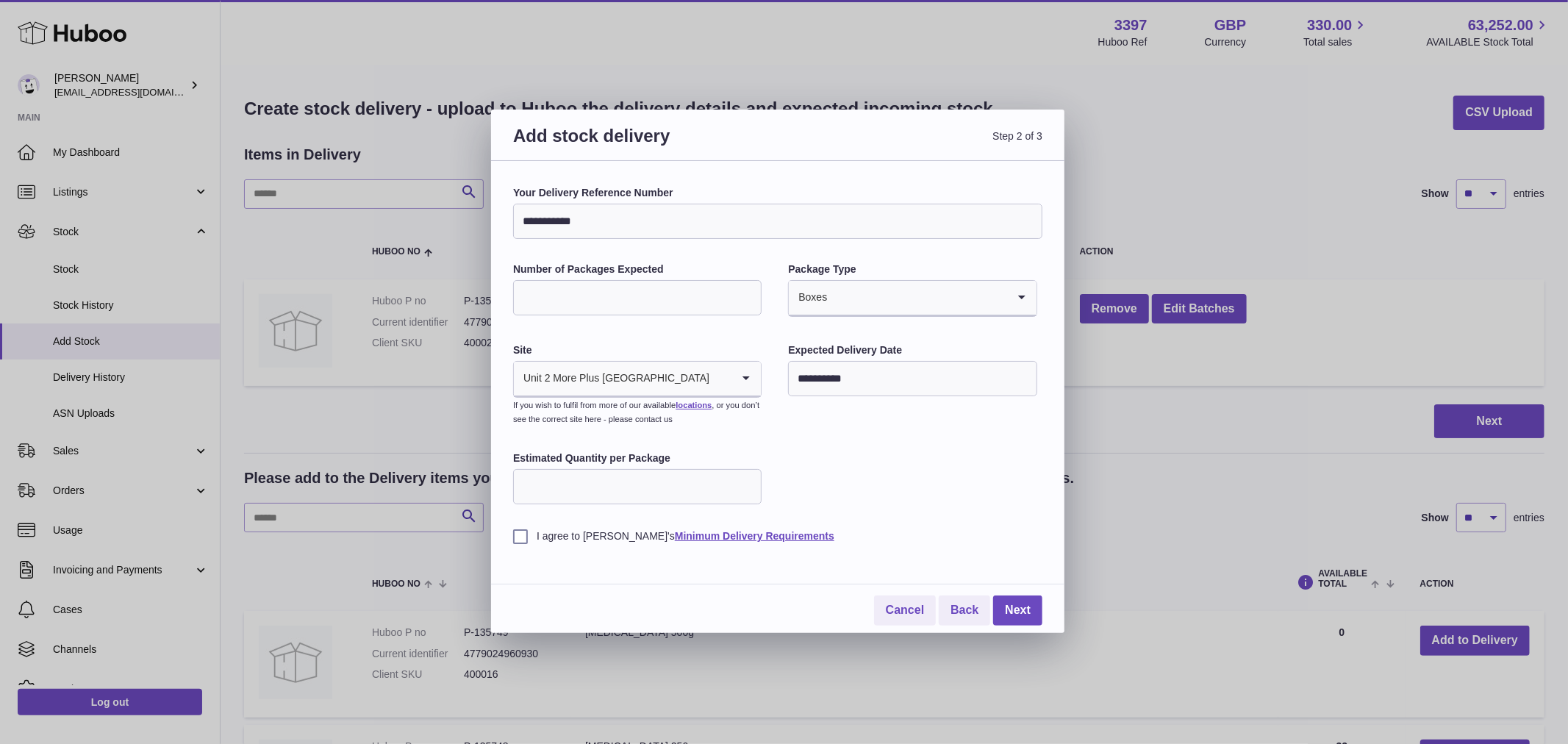
click at [524, 533] on label "I agree to Huboo's Minimum Delivery Requirements" at bounding box center [778, 536] width 530 height 14
click at [1021, 603] on link "Next" at bounding box center [1018, 610] width 49 height 31
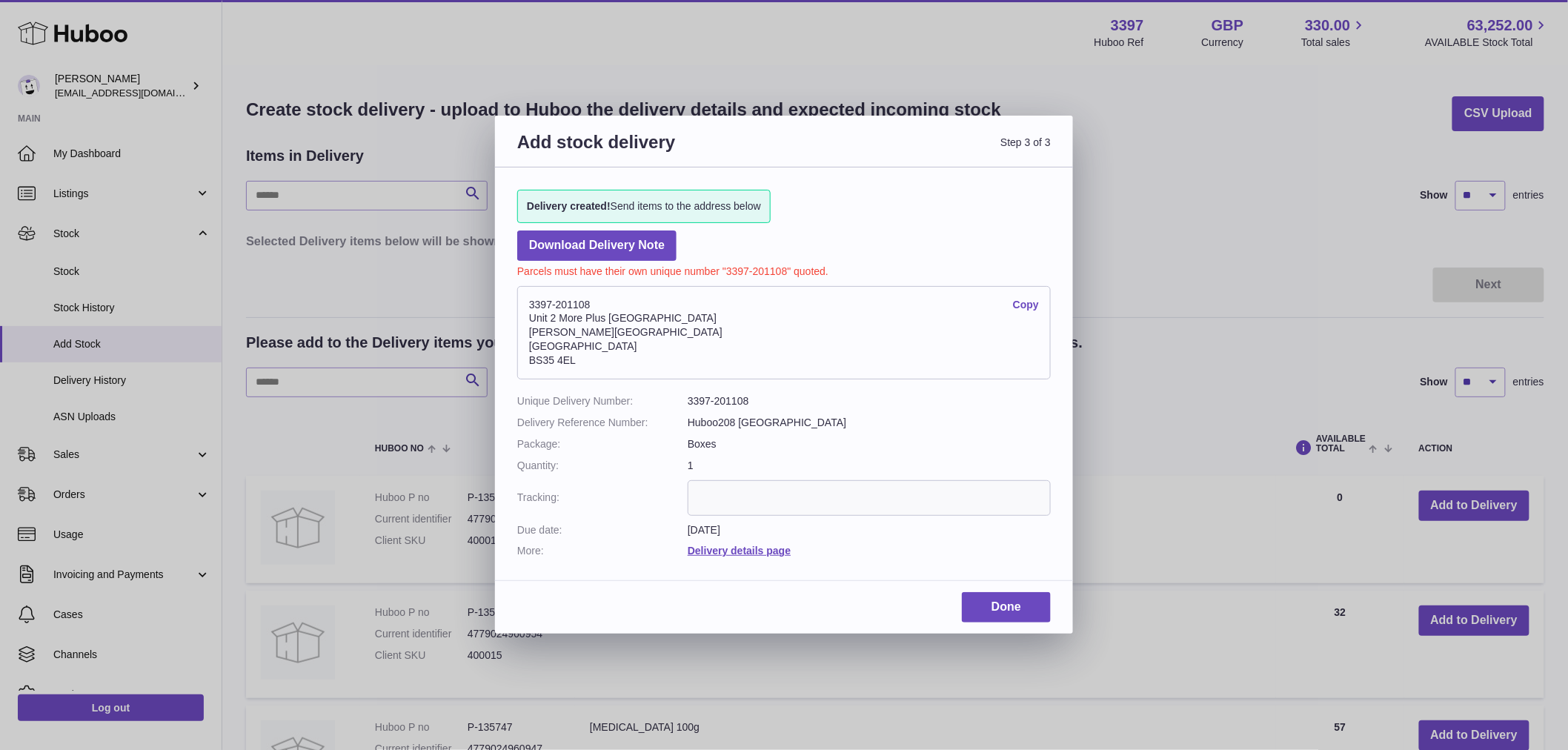
drag, startPoint x: 531, startPoint y: 301, endPoint x: 588, endPoint y: 303, distance: 57.0
click at [588, 303] on address "3397-201108 Copy Unit 2 More Plus Central Park Hudson Ave Severn Beach BS35 4EL" at bounding box center [784, 332] width 534 height 93
copy address "3397-201108"
click at [708, 400] on dd "3397-201108" at bounding box center [869, 401] width 363 height 14
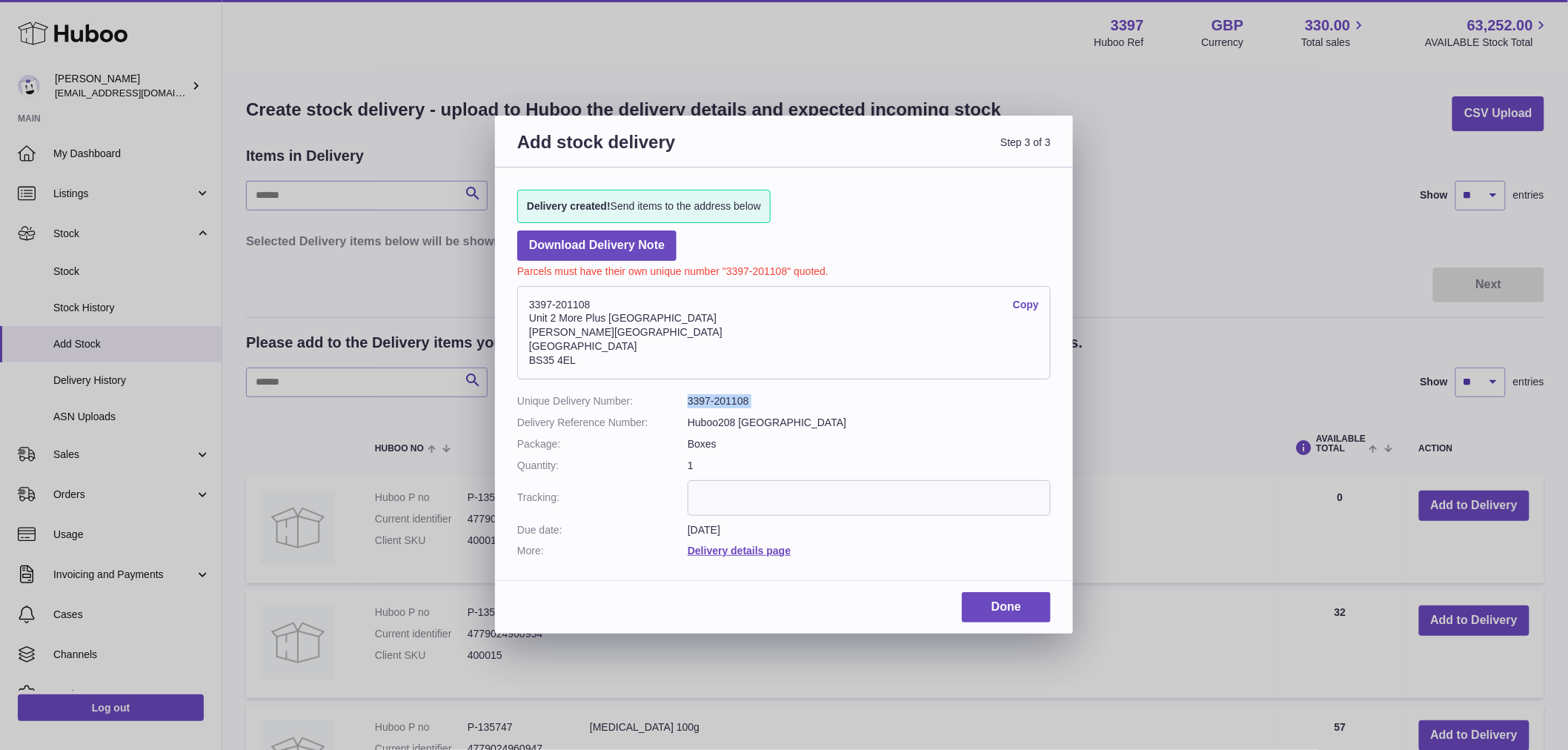
click at [708, 400] on dd "3397-201108" at bounding box center [869, 401] width 363 height 14
copy dl "3397-201108"
click at [741, 499] on input "text" at bounding box center [869, 498] width 363 height 36
paste input "*********"
drag, startPoint x: 795, startPoint y: 491, endPoint x: 589, endPoint y: 493, distance: 206.0
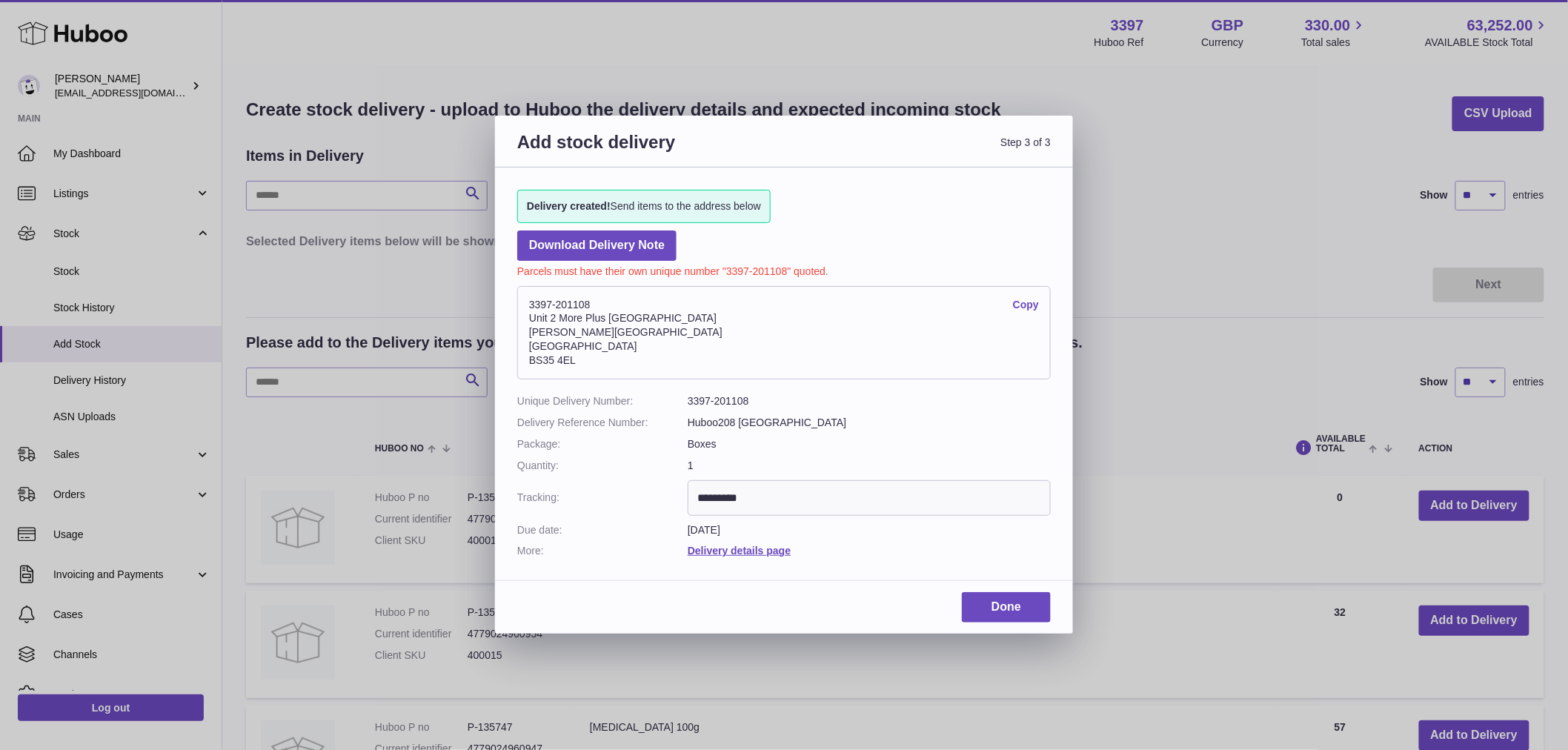
click at [589, 493] on dl "Unique Delivery Number: 3397-201108 Delivery Reference Number: Huboo208 UK Pack…" at bounding box center [784, 475] width 534 height 164
type input "*********"
click at [1021, 608] on link "Done" at bounding box center [1006, 607] width 89 height 31
